Goal: Navigation & Orientation: Find specific page/section

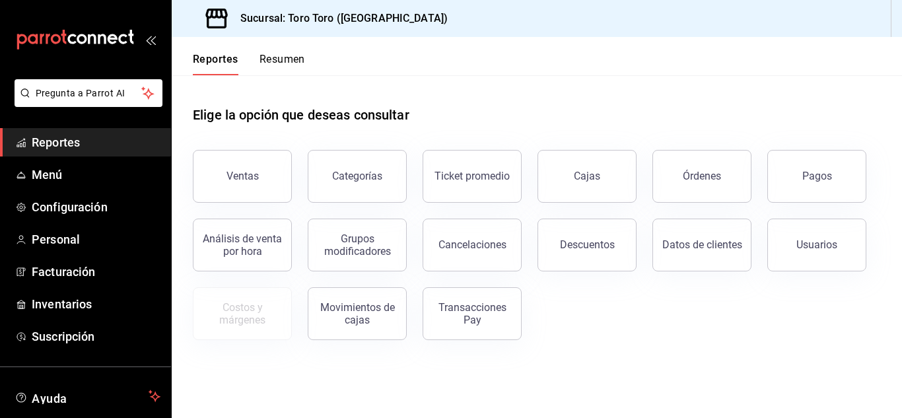
click at [665, 192] on button "Órdenes" at bounding box center [702, 176] width 99 height 53
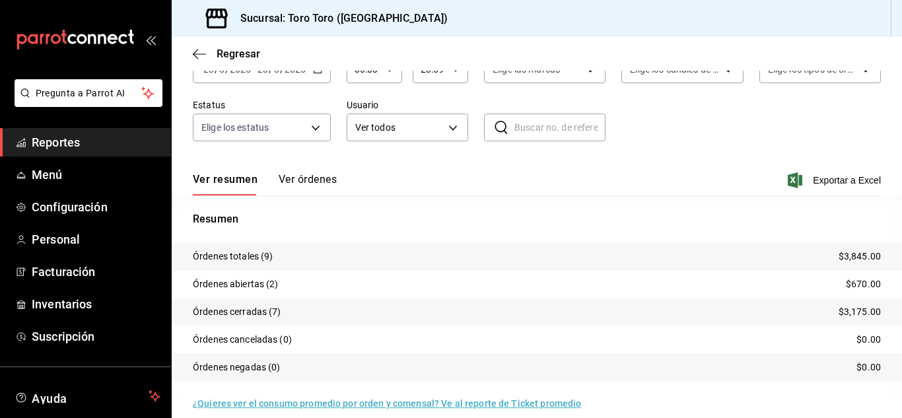
scroll to position [100, 0]
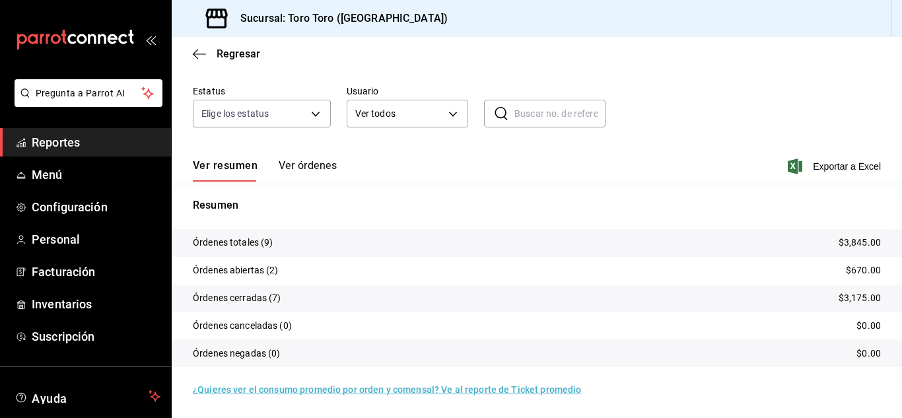
click at [79, 140] on span "Reportes" at bounding box center [96, 142] width 129 height 18
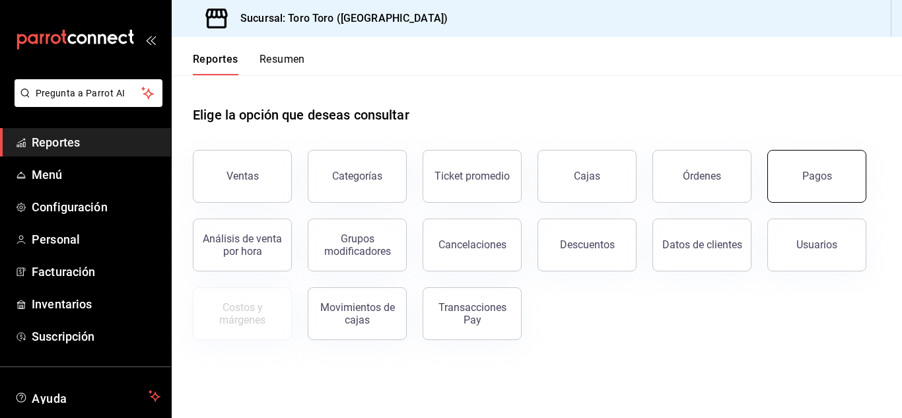
click at [822, 174] on div "Pagos" at bounding box center [818, 176] width 30 height 13
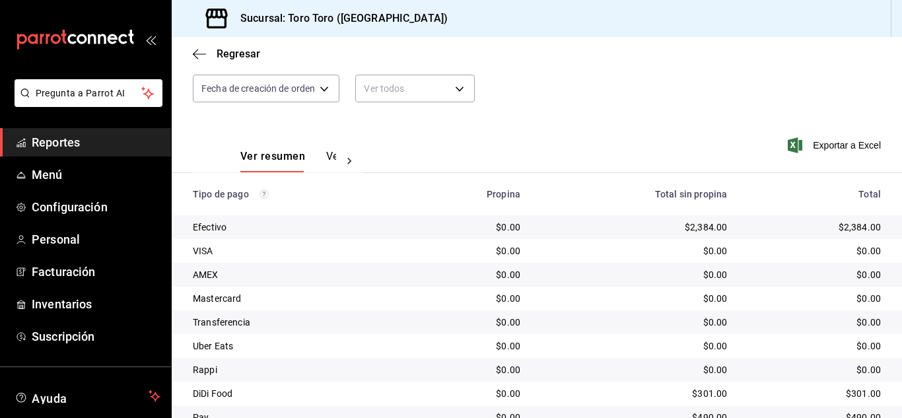
scroll to position [189, 0]
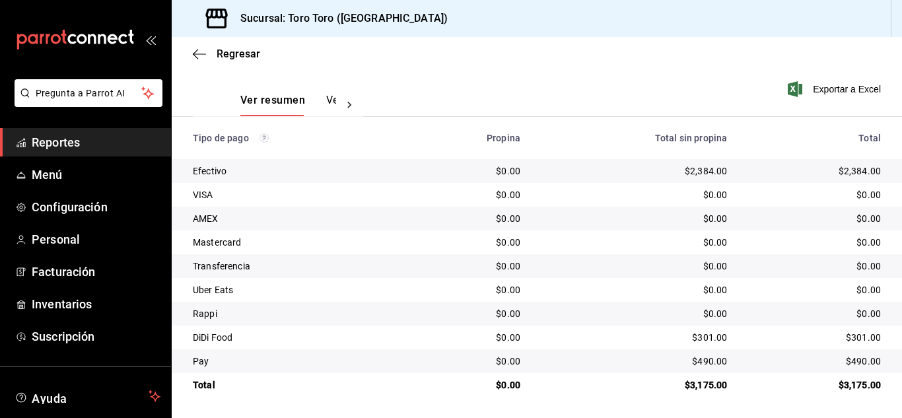
click at [41, 145] on span "Reportes" at bounding box center [96, 142] width 129 height 18
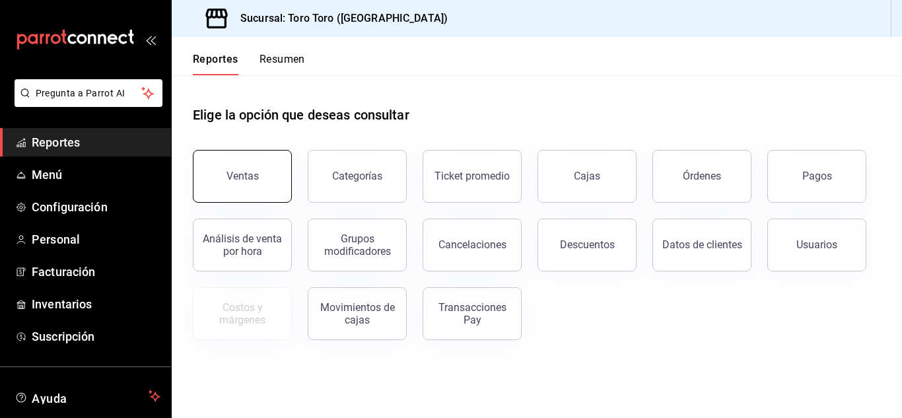
click at [217, 176] on button "Ventas" at bounding box center [242, 176] width 99 height 53
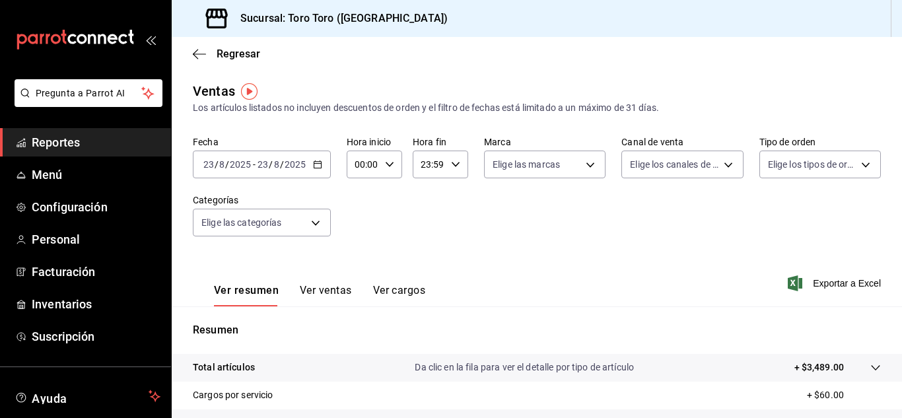
click at [396, 290] on button "Ver cargos" at bounding box center [399, 295] width 53 height 22
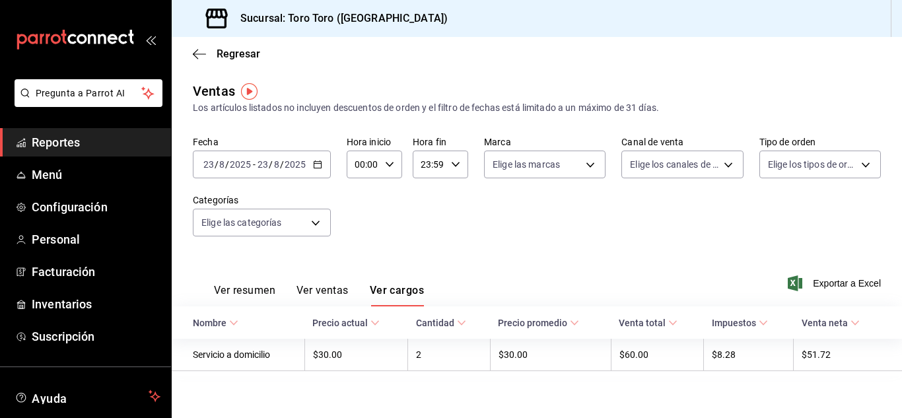
click at [66, 142] on span "Reportes" at bounding box center [96, 142] width 129 height 18
